Goal: Information Seeking & Learning: Understand process/instructions

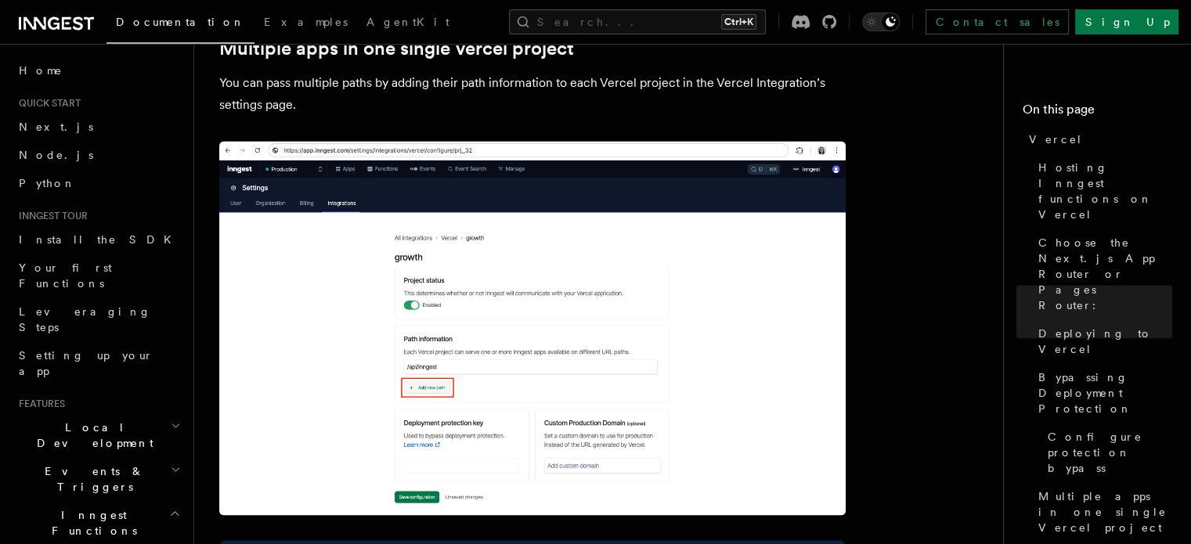
scroll to position [2271, 0]
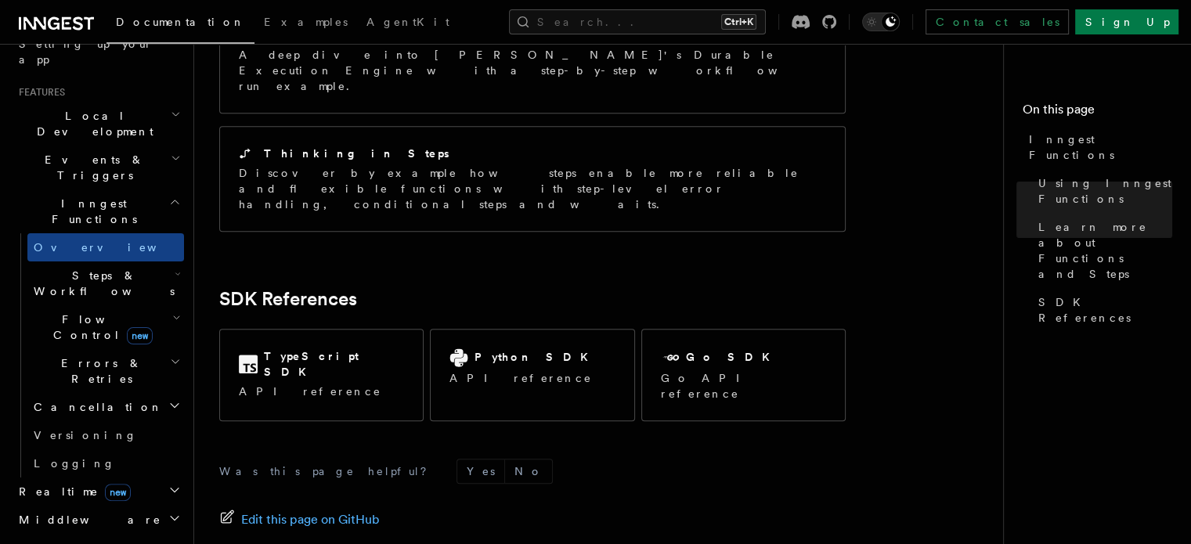
scroll to position [313, 0]
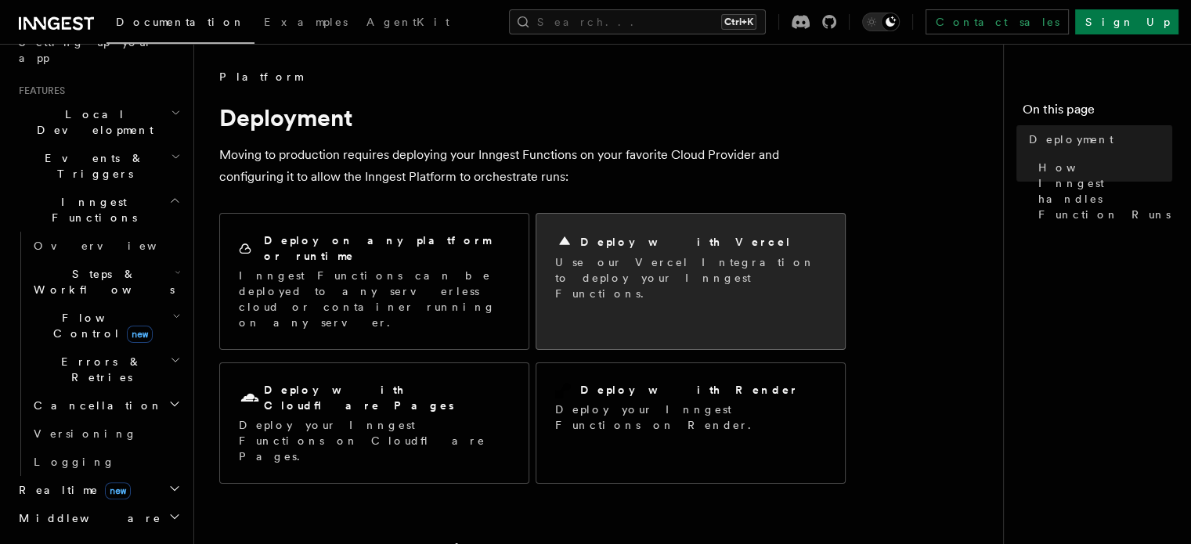
click at [670, 247] on h2 "Deploy with Vercel" at bounding box center [685, 242] width 211 height 16
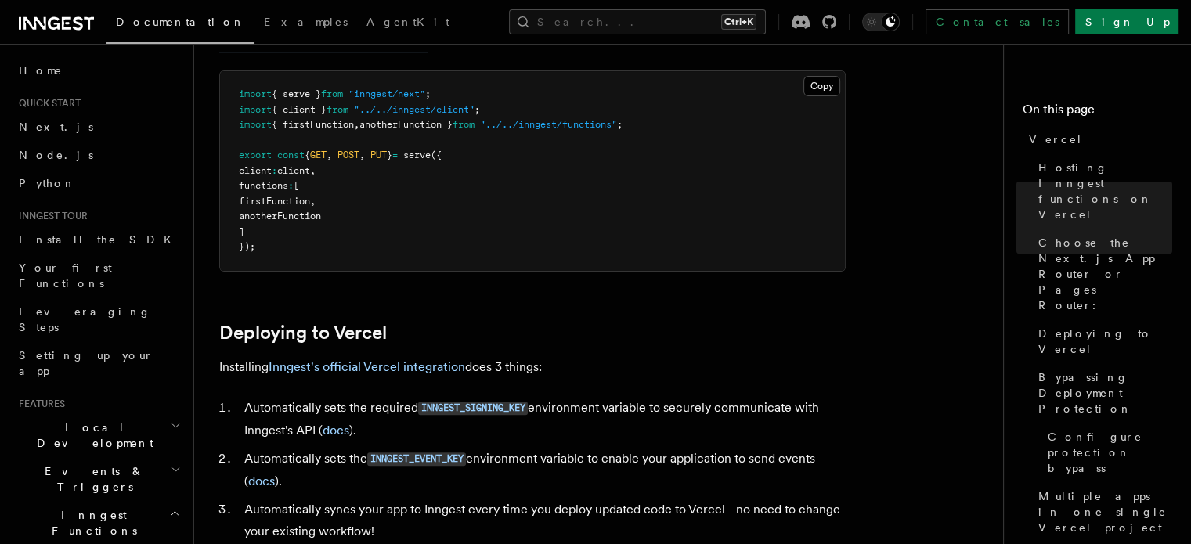
scroll to position [548, 0]
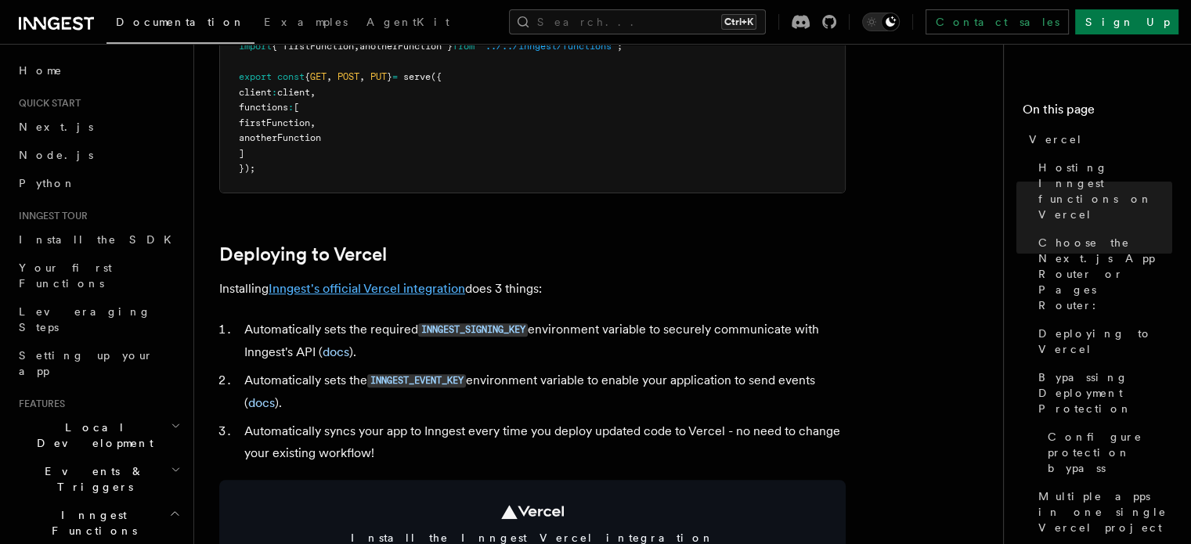
click at [367, 285] on link "Inngest's official Vercel integration" at bounding box center [367, 288] width 197 height 15
